Goal: Task Accomplishment & Management: Use online tool/utility

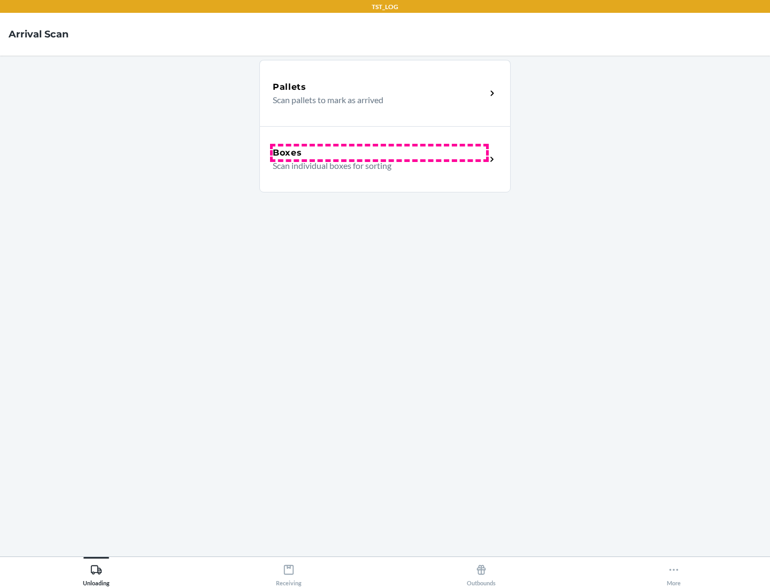
click at [379, 153] on div "Boxes" at bounding box center [379, 152] width 213 height 13
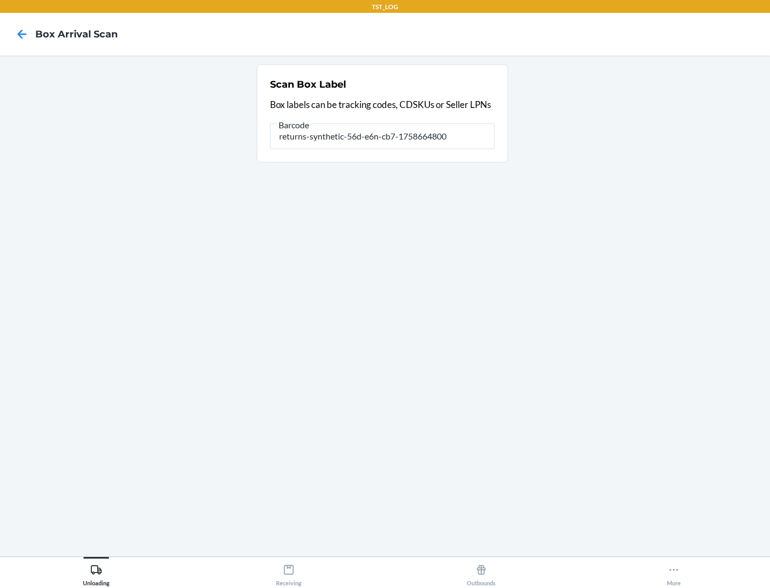
type input "returns-synthetic-56d-e6n-cb7-1758664800"
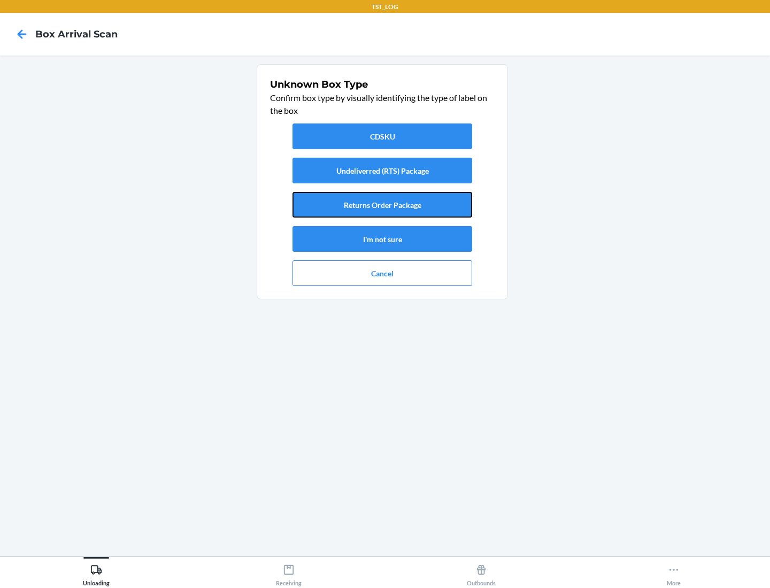
click at [382, 205] on button "Returns Order Package" at bounding box center [382, 205] width 180 height 26
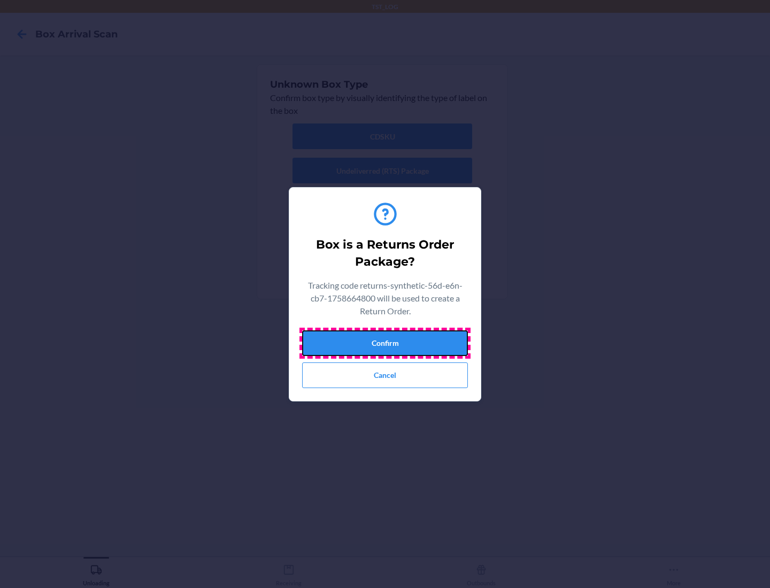
click at [385, 343] on button "Confirm" at bounding box center [385, 343] width 166 height 26
